Goal: Task Accomplishment & Management: Use online tool/utility

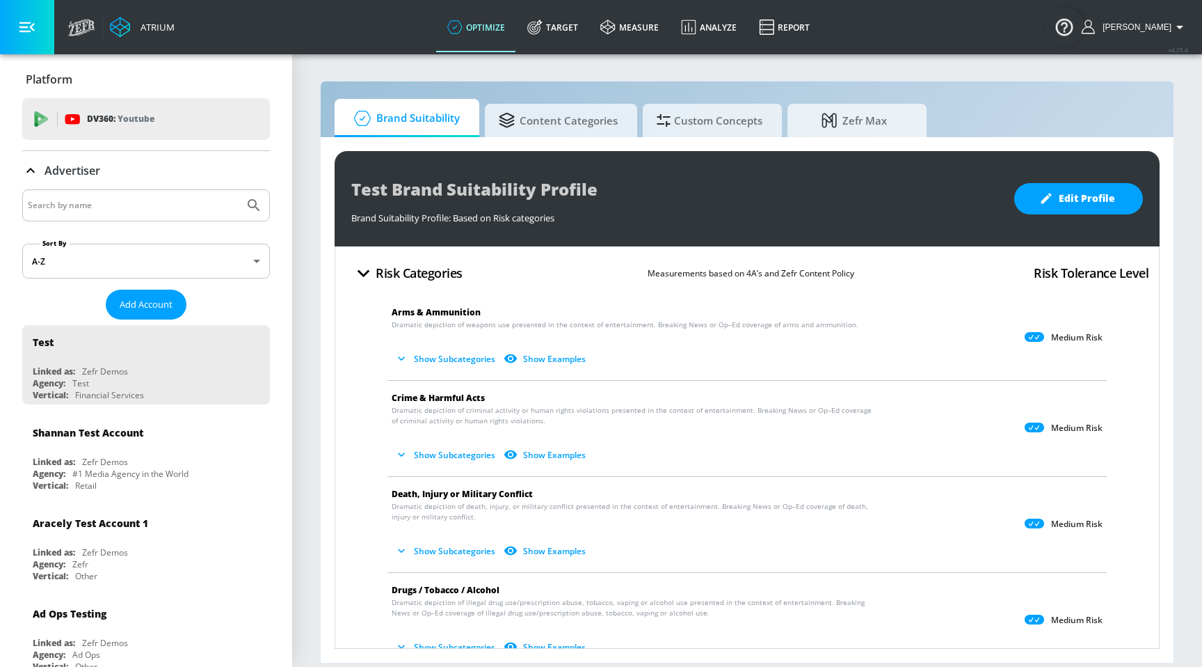
click at [541, 24] on icon at bounding box center [537, 23] width 8 height 8
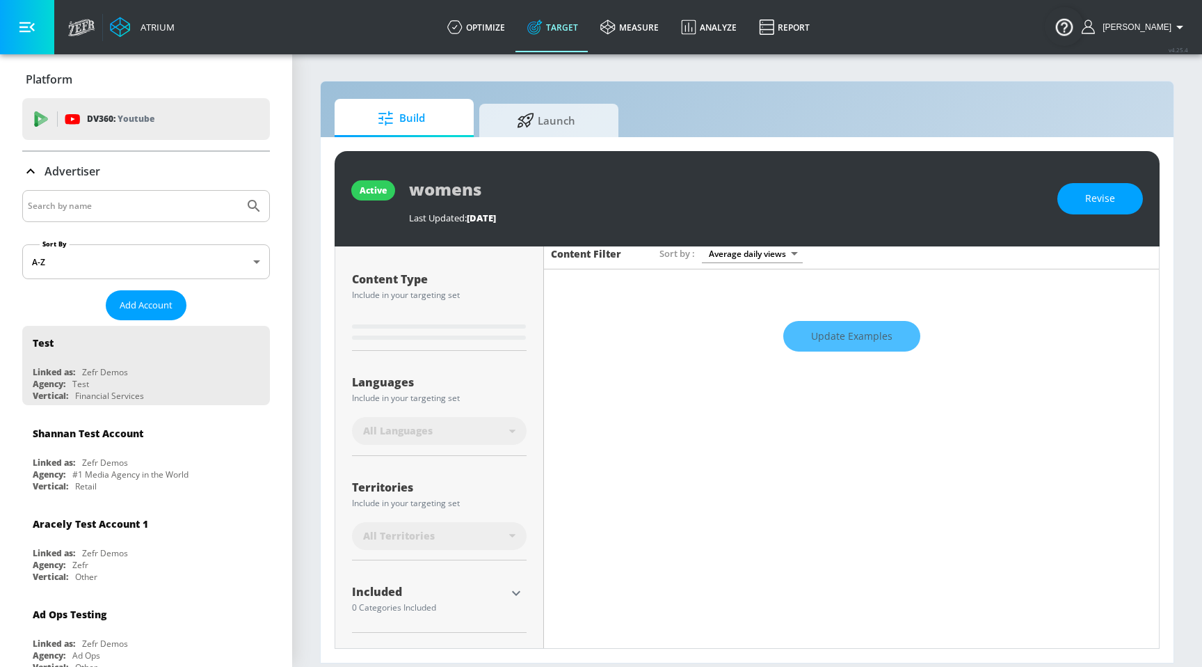
type input "0.6"
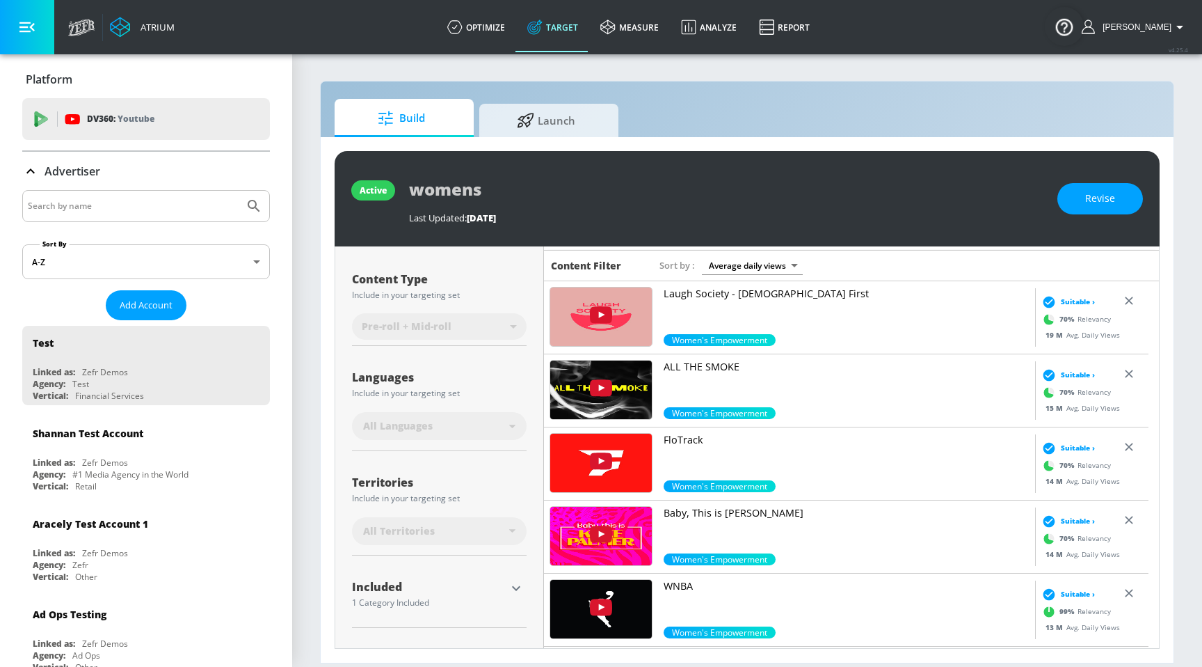
scroll to position [202, 0]
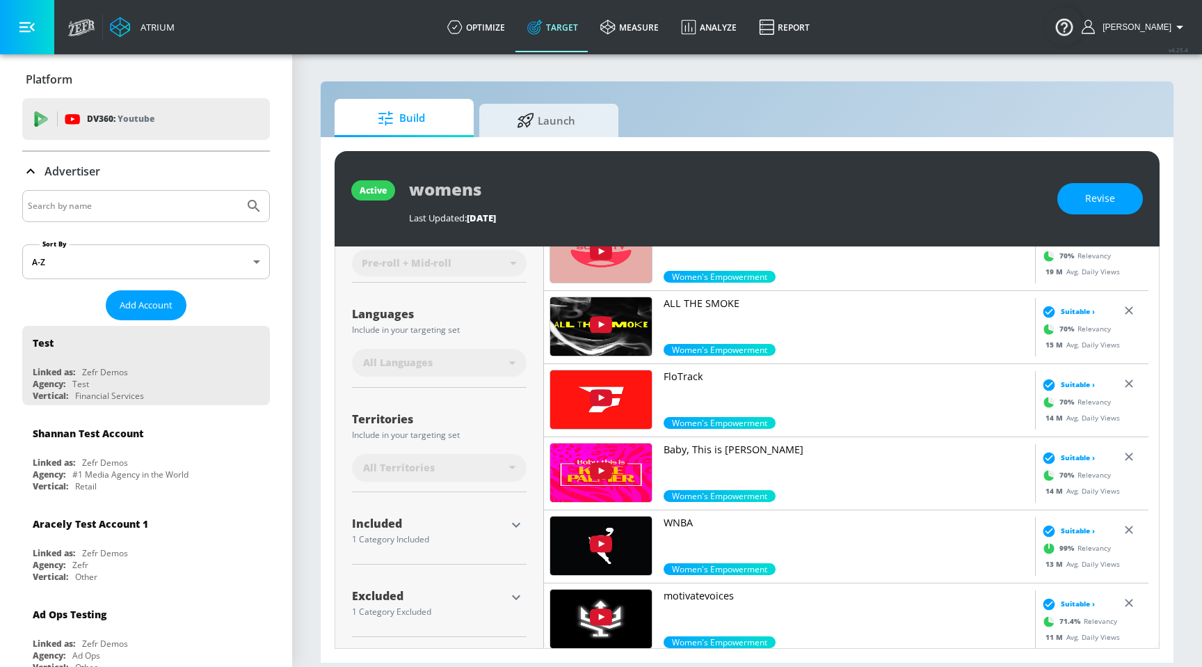
click at [518, 524] on icon "button" at bounding box center [516, 525] width 8 height 5
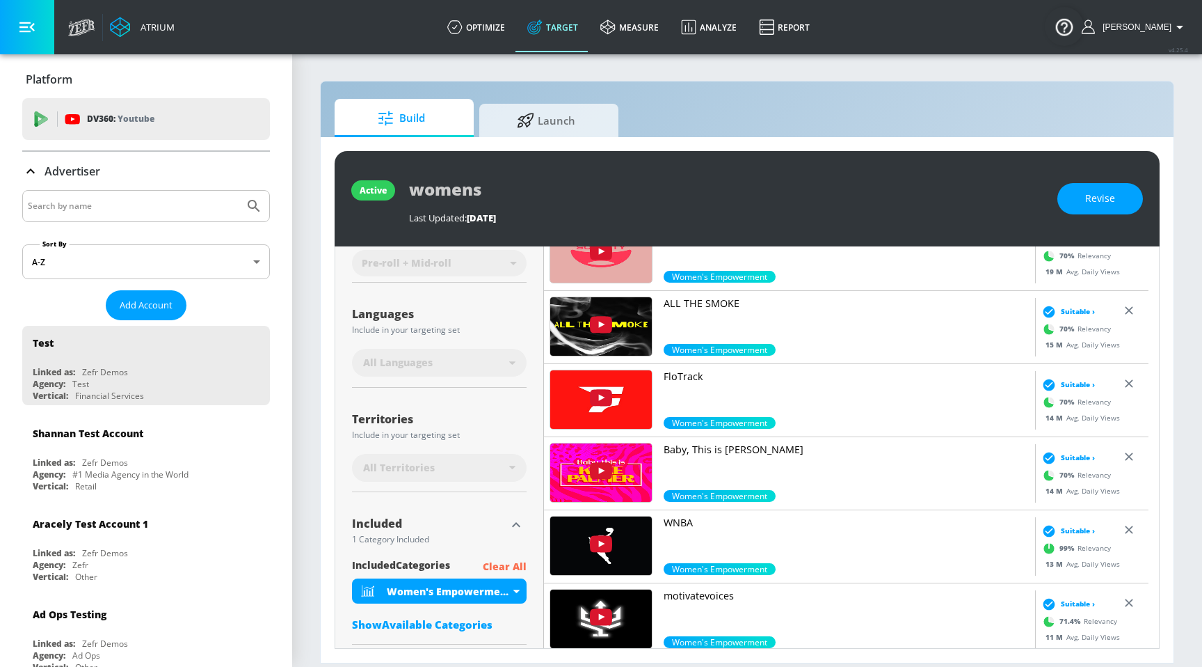
scroll to position [283, 0]
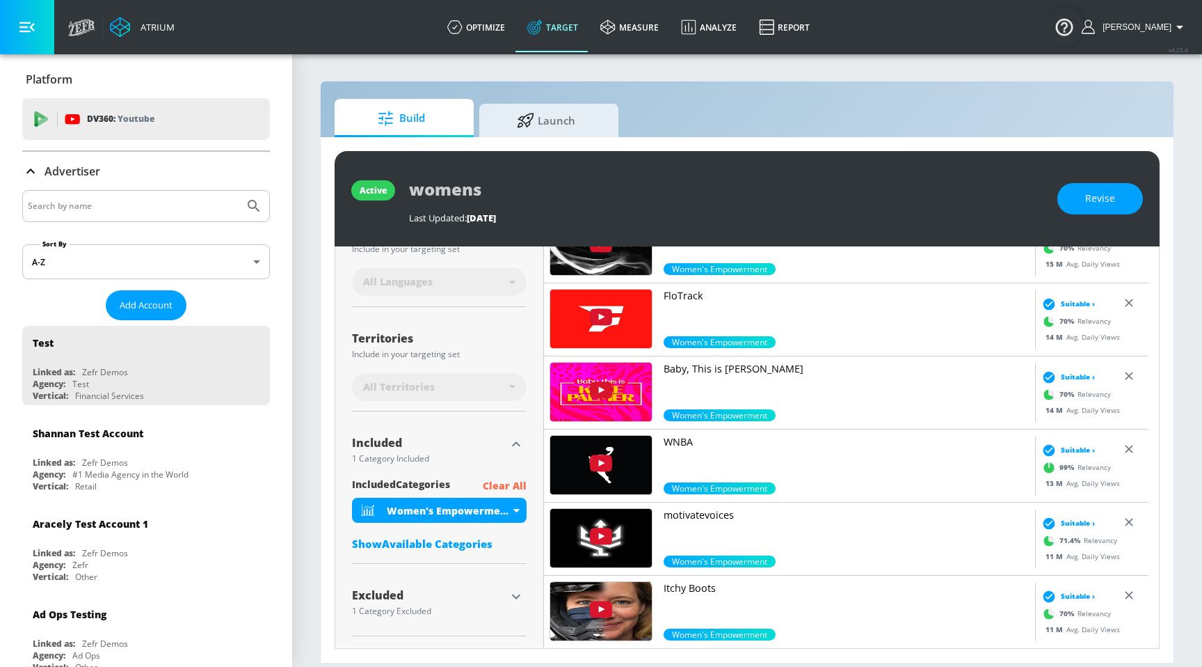
click at [493, 539] on div "Show Available Categories" at bounding box center [439, 543] width 175 height 14
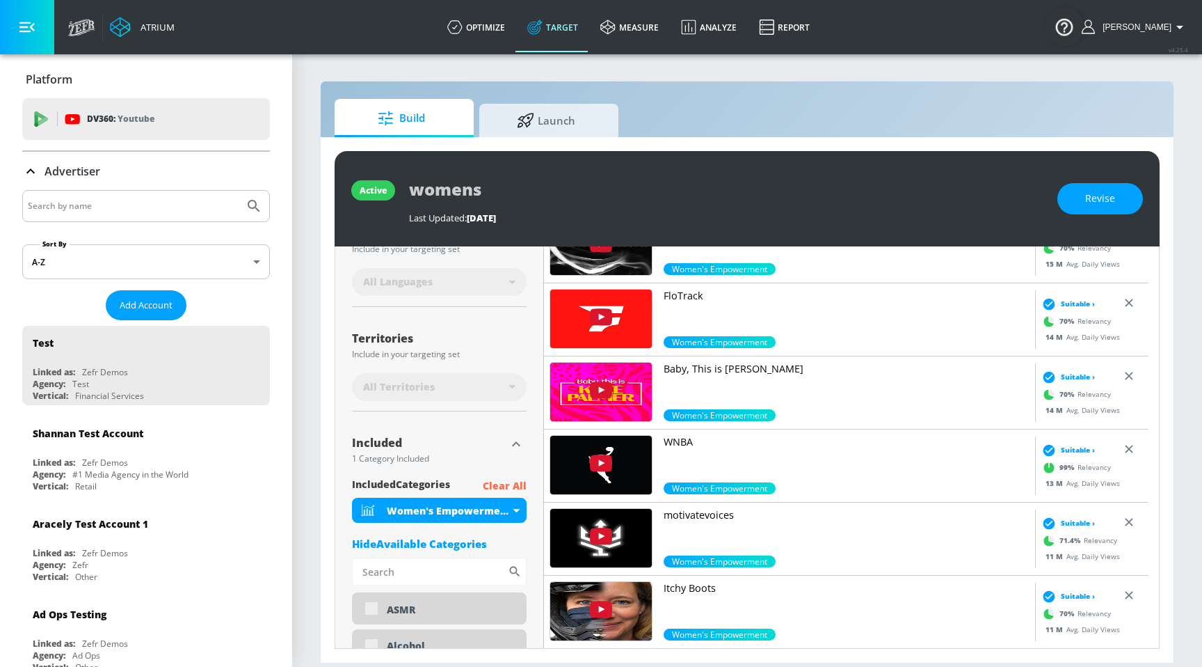
scroll to position [502, 0]
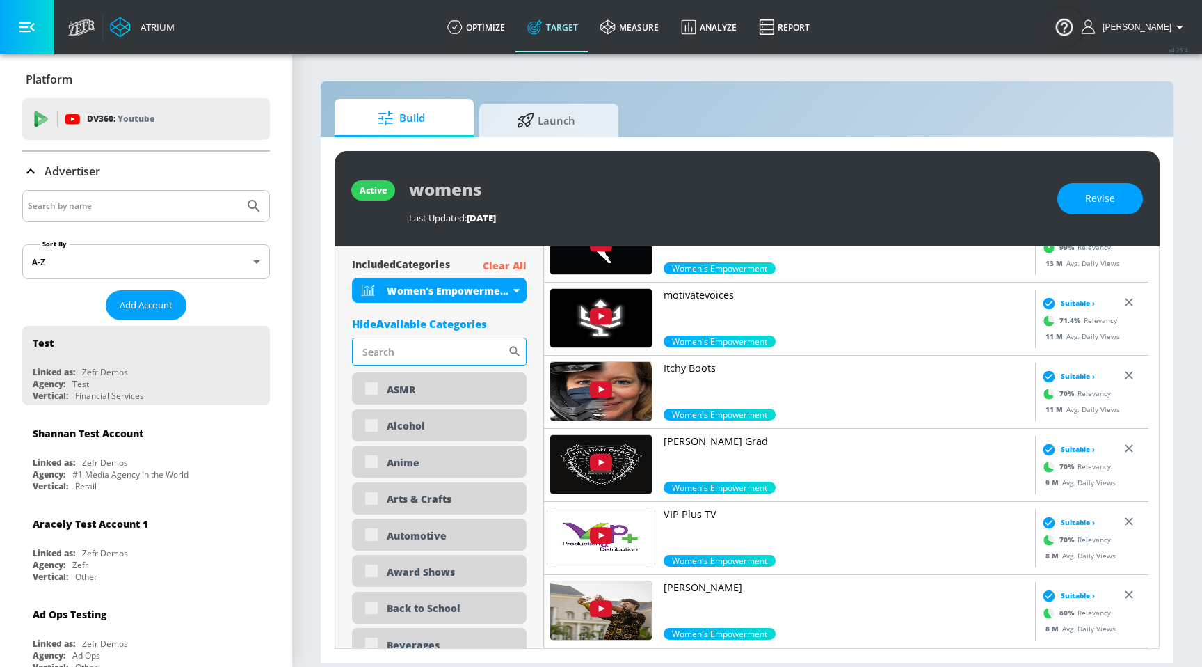
click at [383, 350] on input "Sort By" at bounding box center [430, 351] width 156 height 28
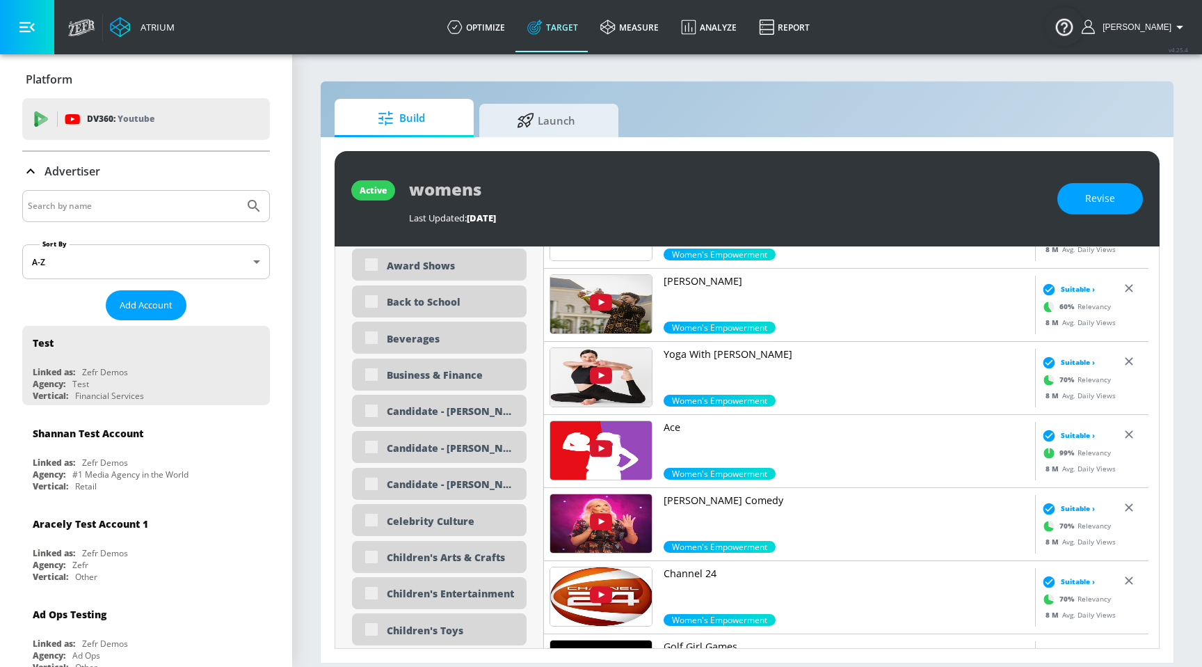
scroll to position [442, 0]
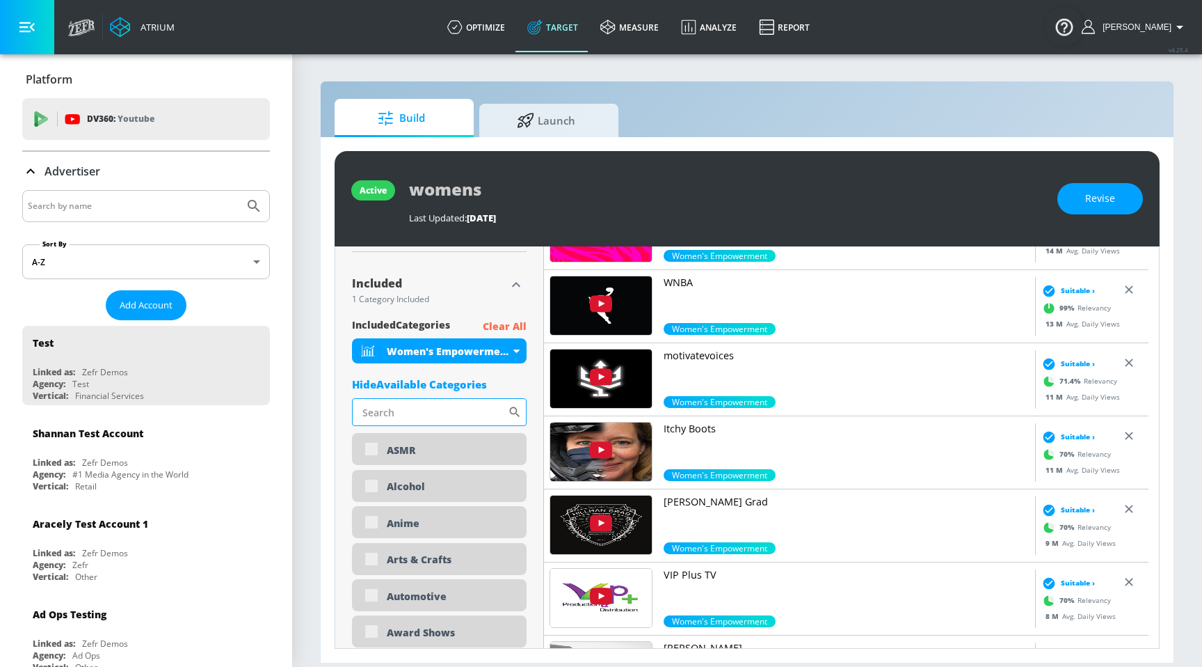
click at [480, 415] on input "Sort By" at bounding box center [430, 412] width 156 height 28
click at [321, 387] on div "active womens Last Updated: [DATE] Revise Placement Type: 6K Channels Channels …" at bounding box center [747, 399] width 853 height 525
